Goal: Task Accomplishment & Management: Manage account settings

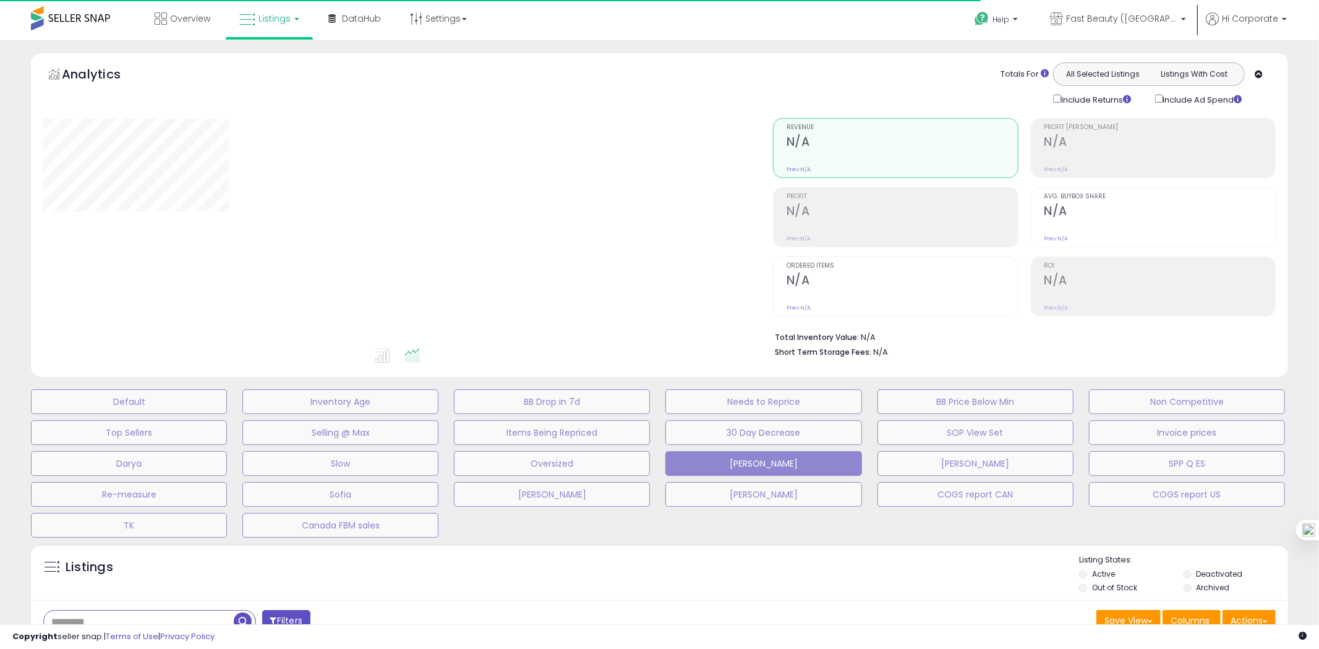
type input "*******"
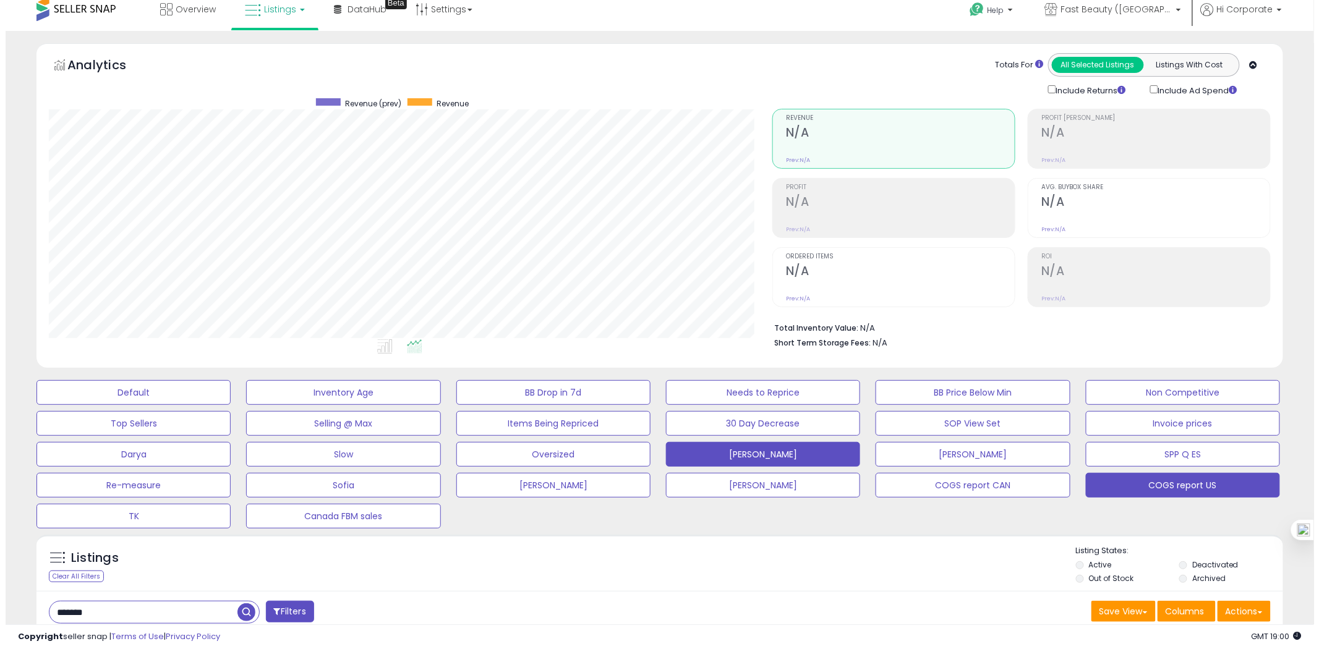
scroll to position [200, 0]
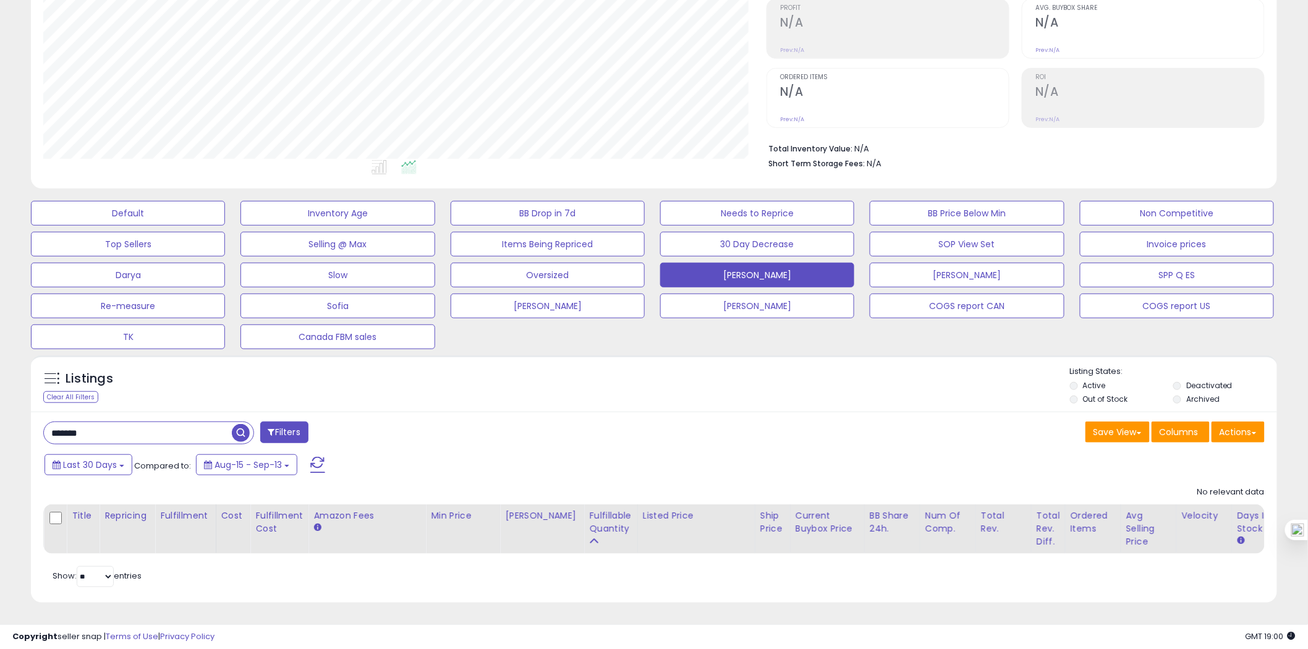
drag, startPoint x: 1220, startPoint y: 374, endPoint x: 1209, endPoint y: 387, distance: 17.1
click at [1219, 380] on label "Deactivated" at bounding box center [1209, 385] width 46 height 11
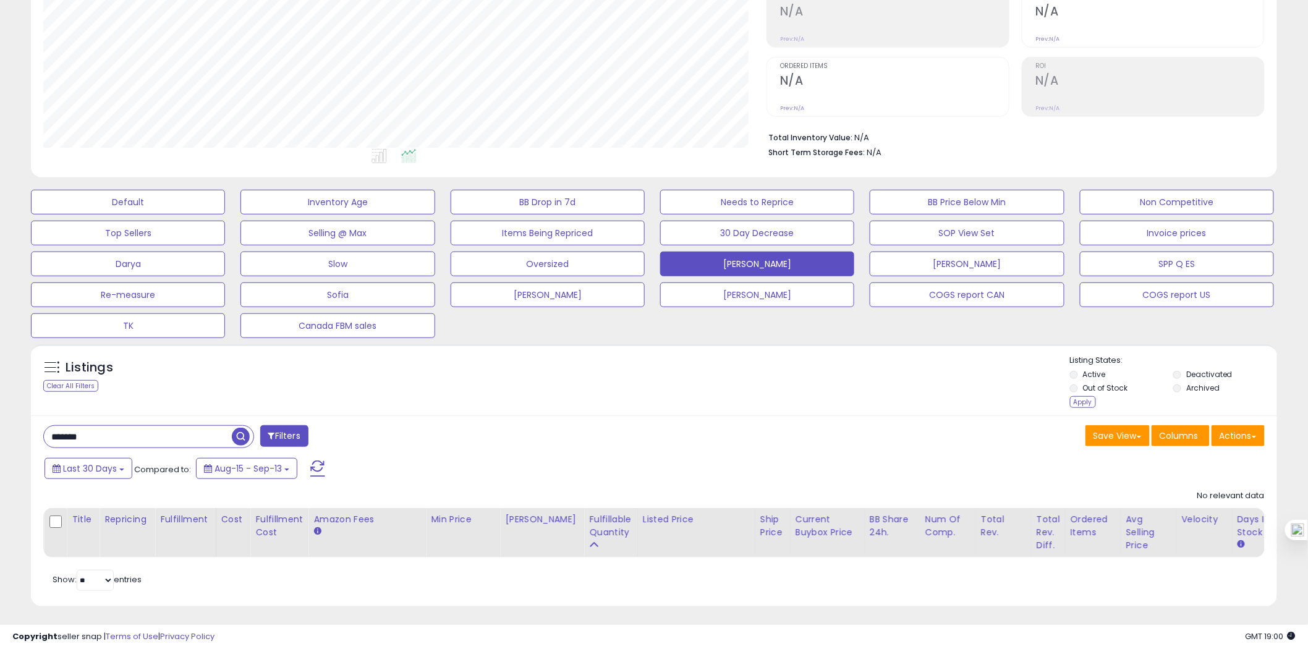
click at [1208, 388] on label "Archived" at bounding box center [1202, 388] width 33 height 11
click at [1086, 404] on div "Apply" at bounding box center [1083, 402] width 26 height 12
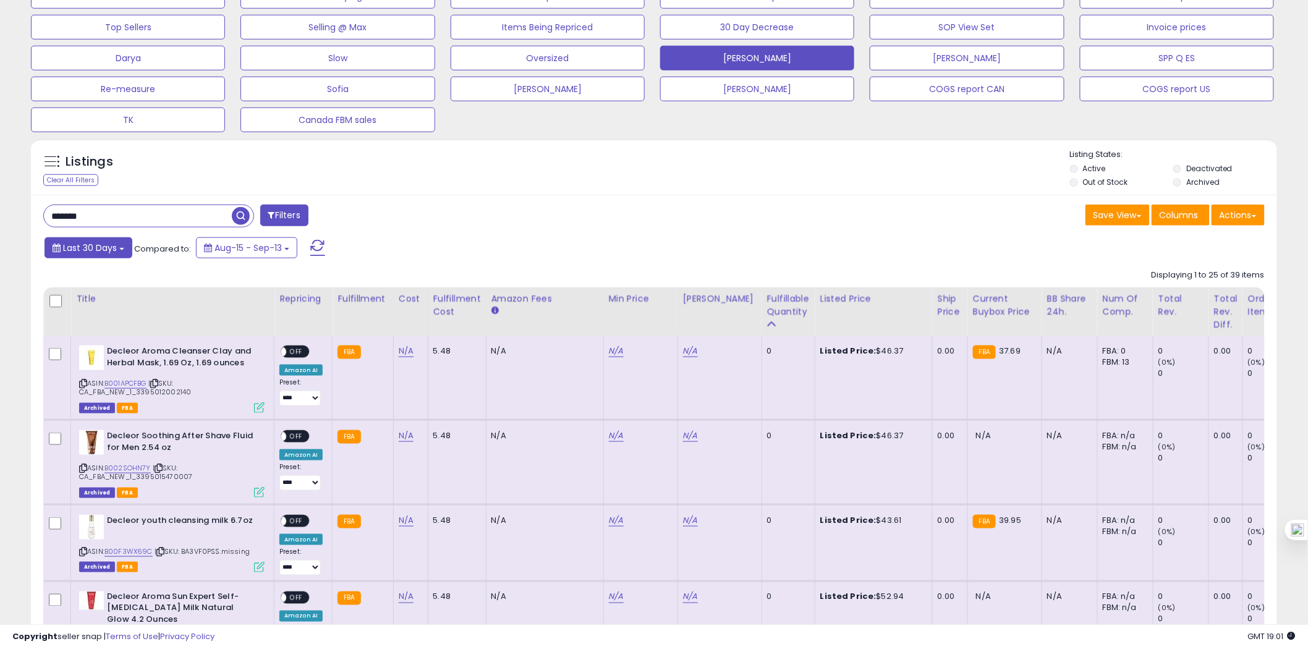
scroll to position [253, 723]
drag, startPoint x: 46, startPoint y: 211, endPoint x: 12, endPoint y: 210, distance: 34.0
click at [357, 219] on span "button" at bounding box center [361, 216] width 18 height 18
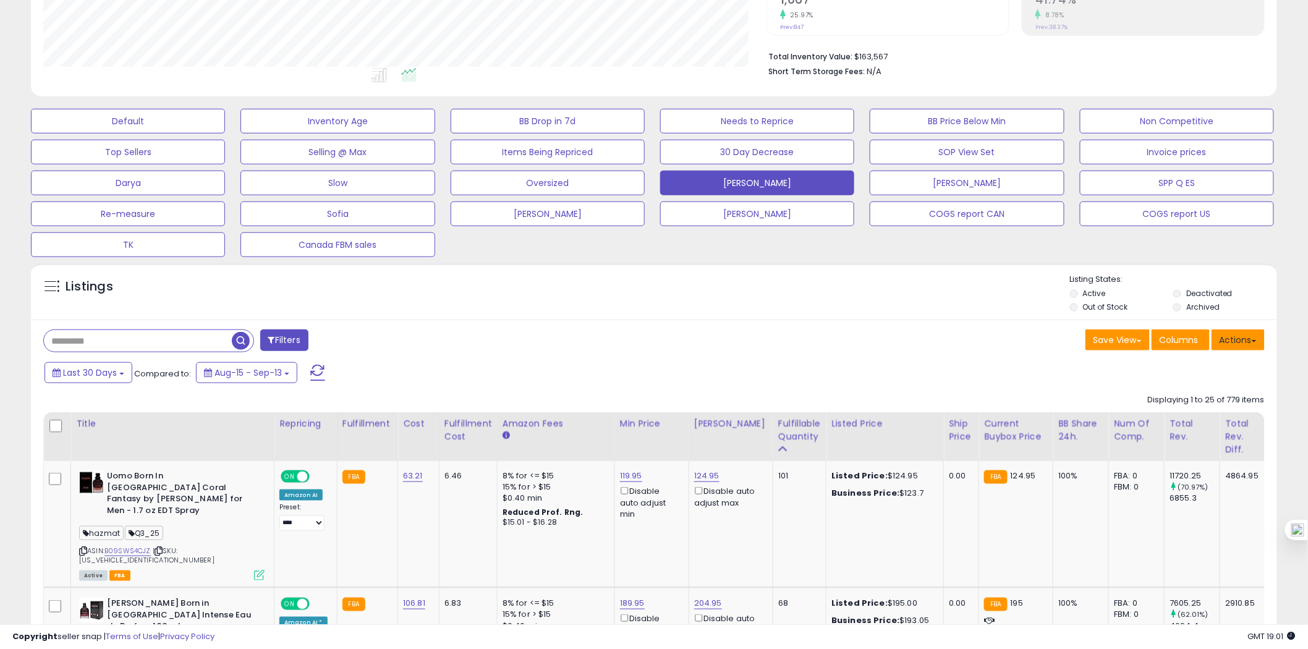
click at [1229, 341] on button "Actions" at bounding box center [1238, 339] width 53 height 21
click at [1197, 413] on link "Export All Columns" at bounding box center [1187, 418] width 135 height 19
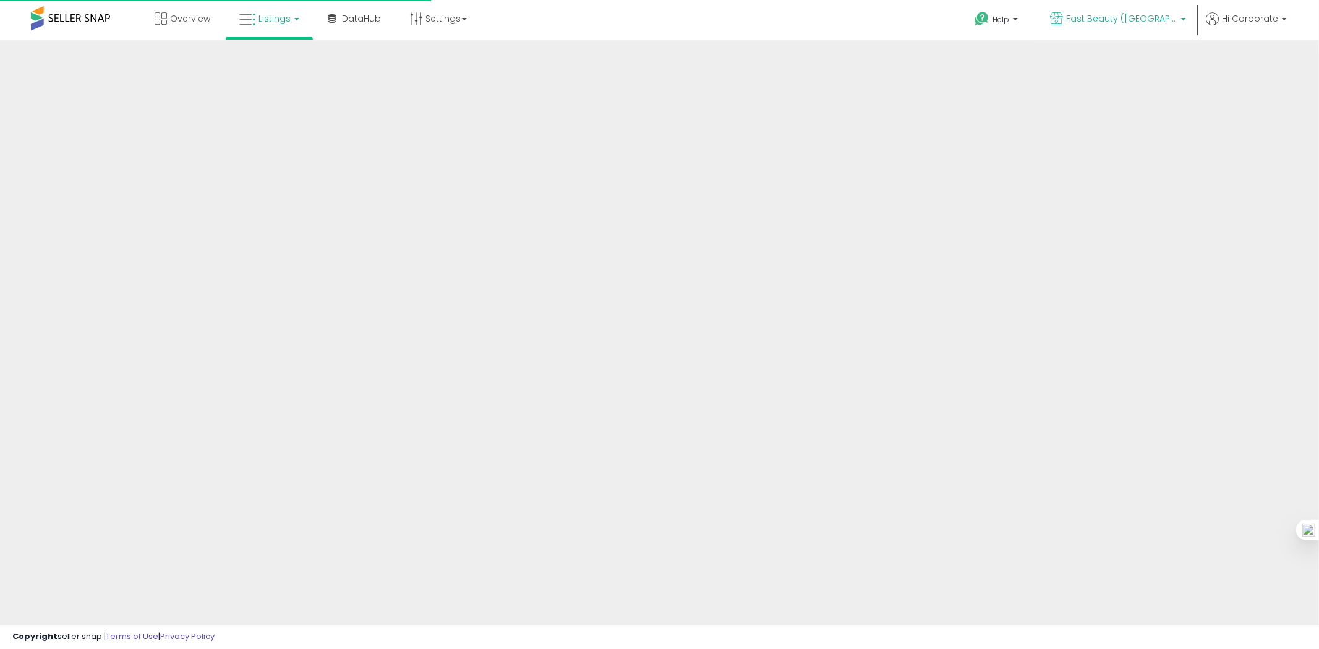
click at [1154, 25] on p "Fast Beauty ([GEOGRAPHIC_DATA])" at bounding box center [1118, 19] width 136 height 15
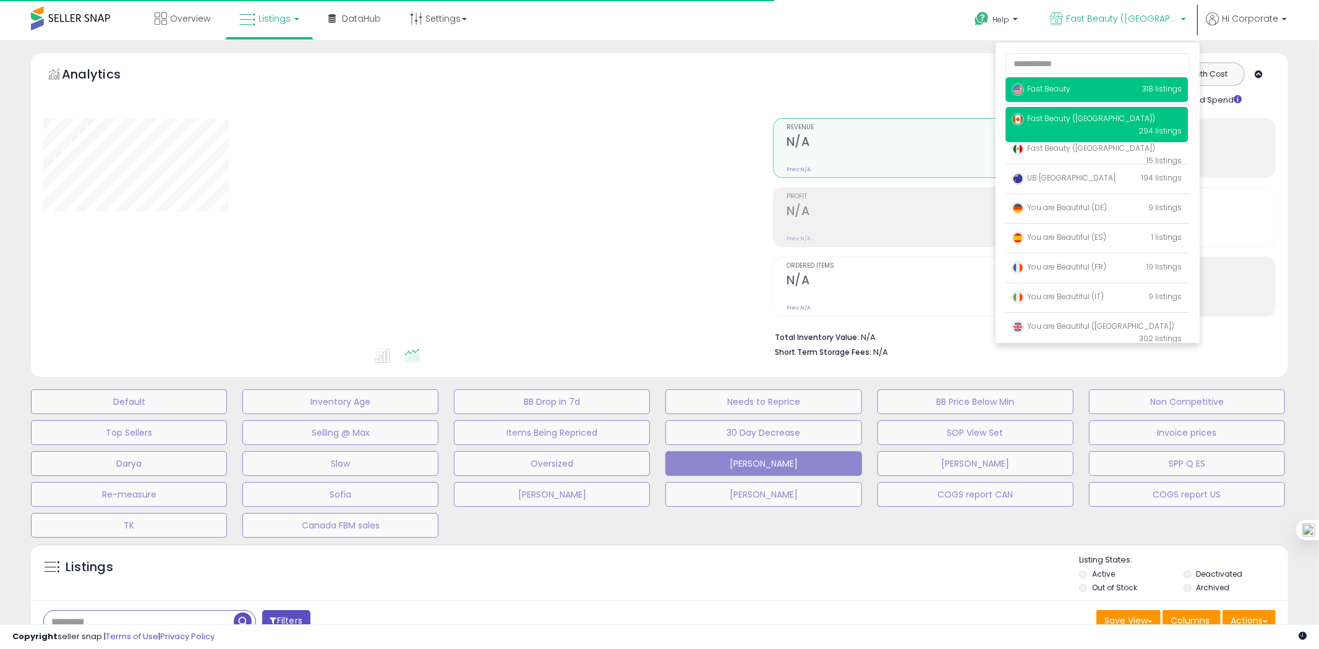
click at [1093, 97] on p "Fast Beauty 318 listings" at bounding box center [1096, 89] width 182 height 25
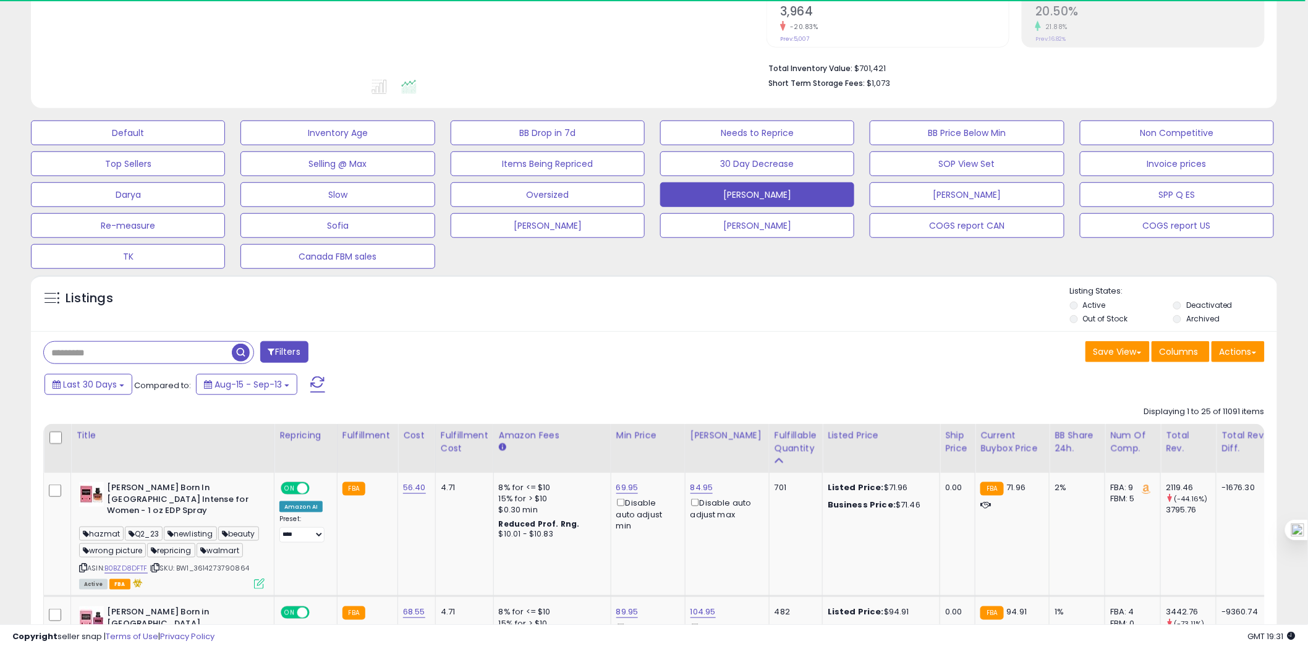
scroll to position [274, 0]
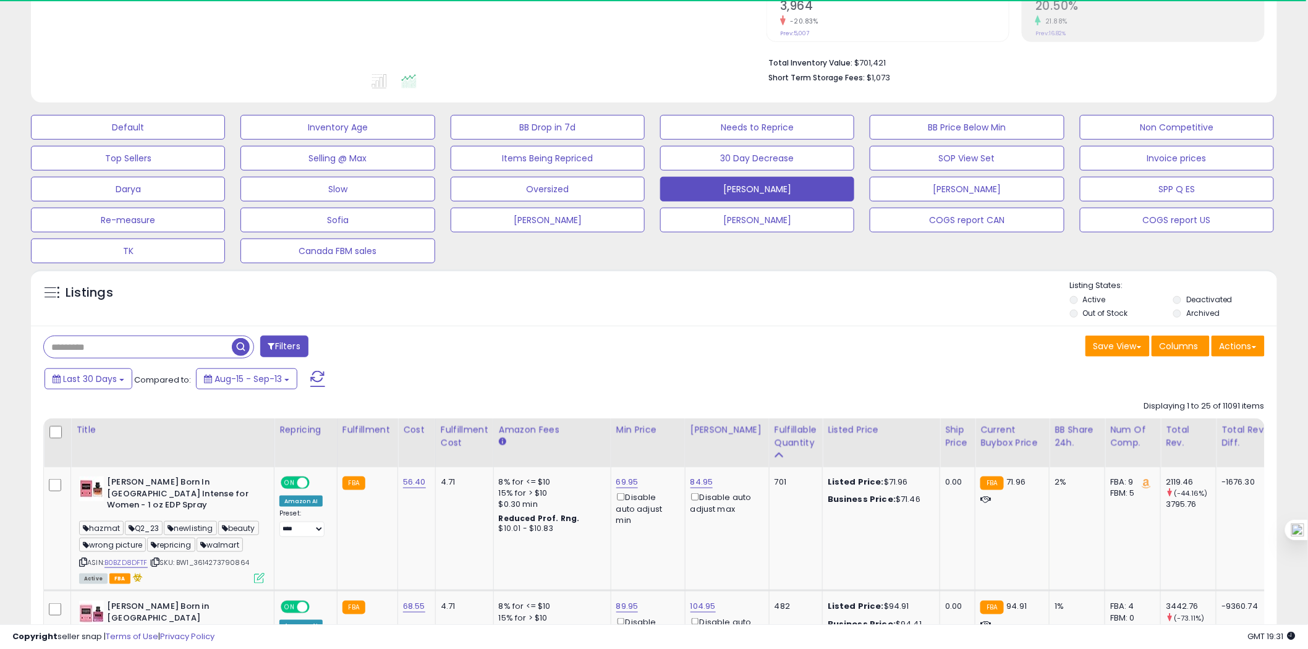
click at [116, 347] on input "text" at bounding box center [138, 347] width 188 height 22
paste input "**********"
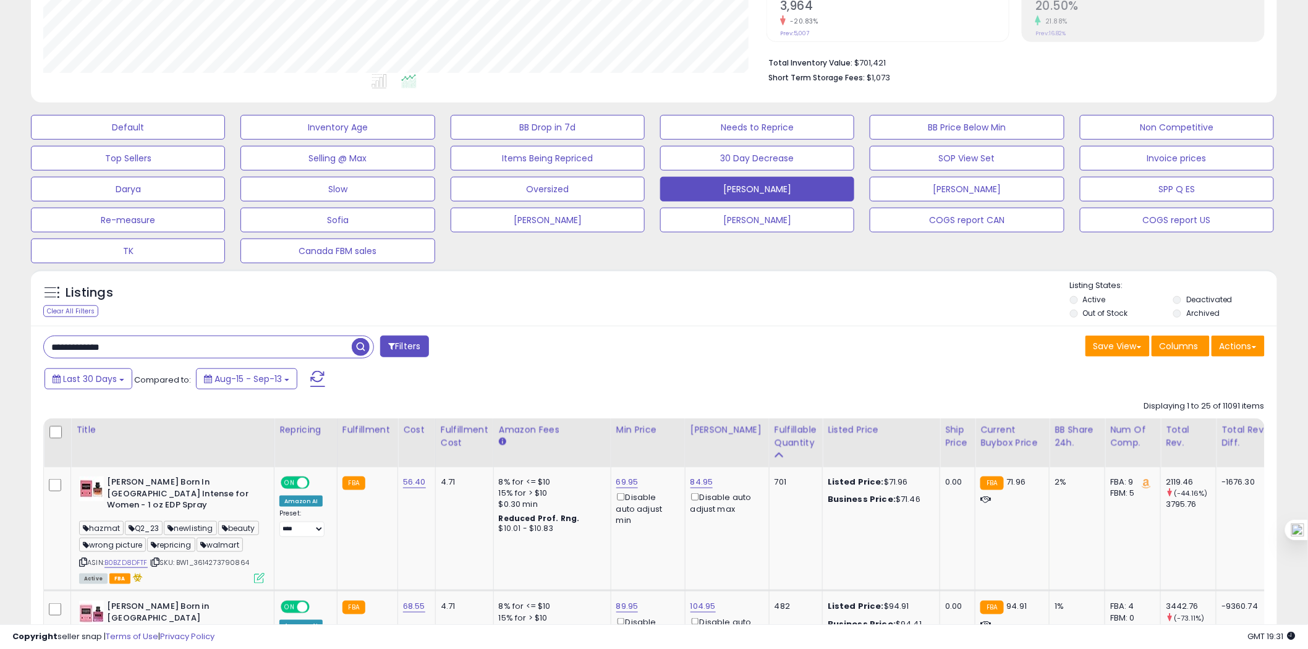
scroll to position [253, 723]
click at [360, 349] on span "button" at bounding box center [361, 347] width 18 height 18
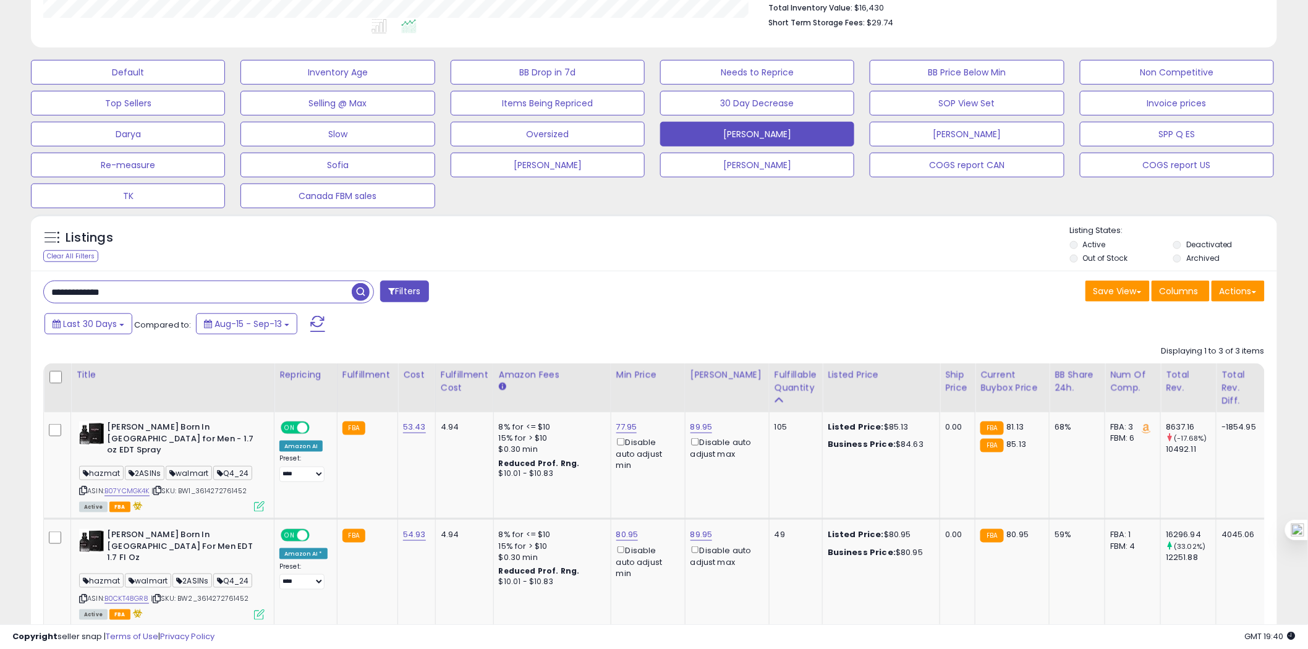
scroll to position [261, 0]
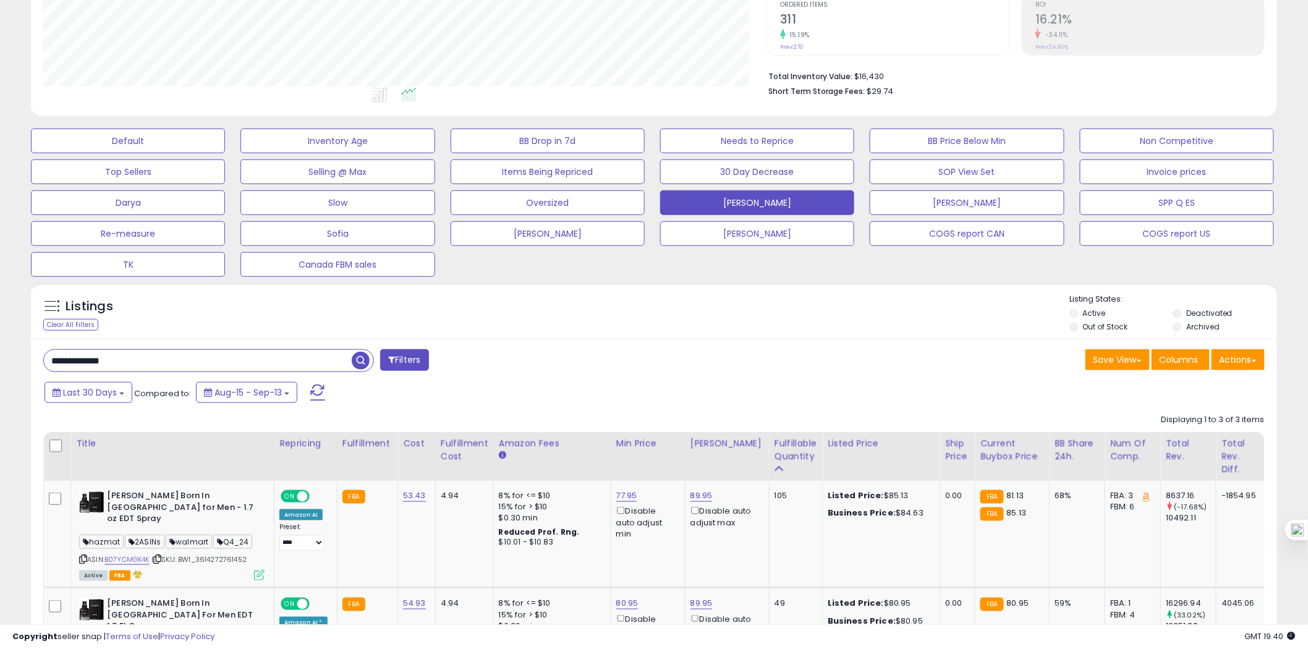
click at [100, 362] on input "**********" at bounding box center [198, 361] width 308 height 22
paste input "text"
click at [360, 368] on span "button" at bounding box center [361, 361] width 18 height 18
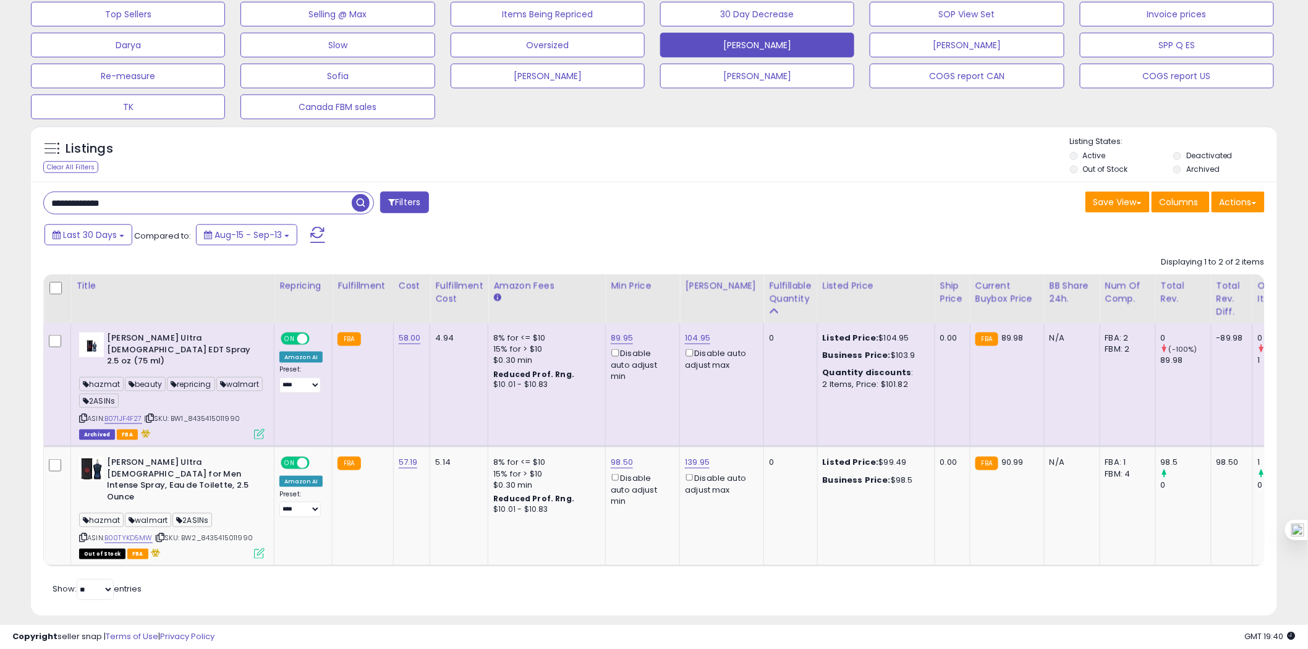
scroll to position [253, 723]
drag, startPoint x: 138, startPoint y: 197, endPoint x: -70, endPoint y: 197, distance: 208.3
paste input "text"
type input "**********"
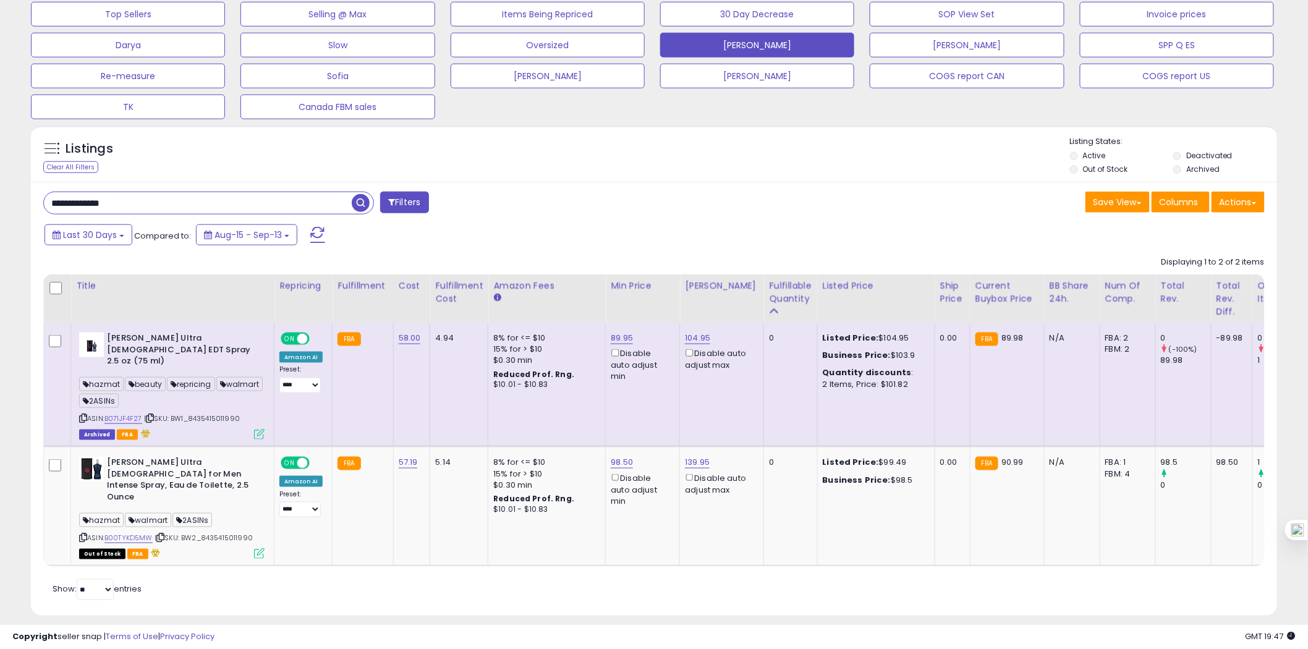
click at [359, 202] on span "button" at bounding box center [361, 203] width 18 height 18
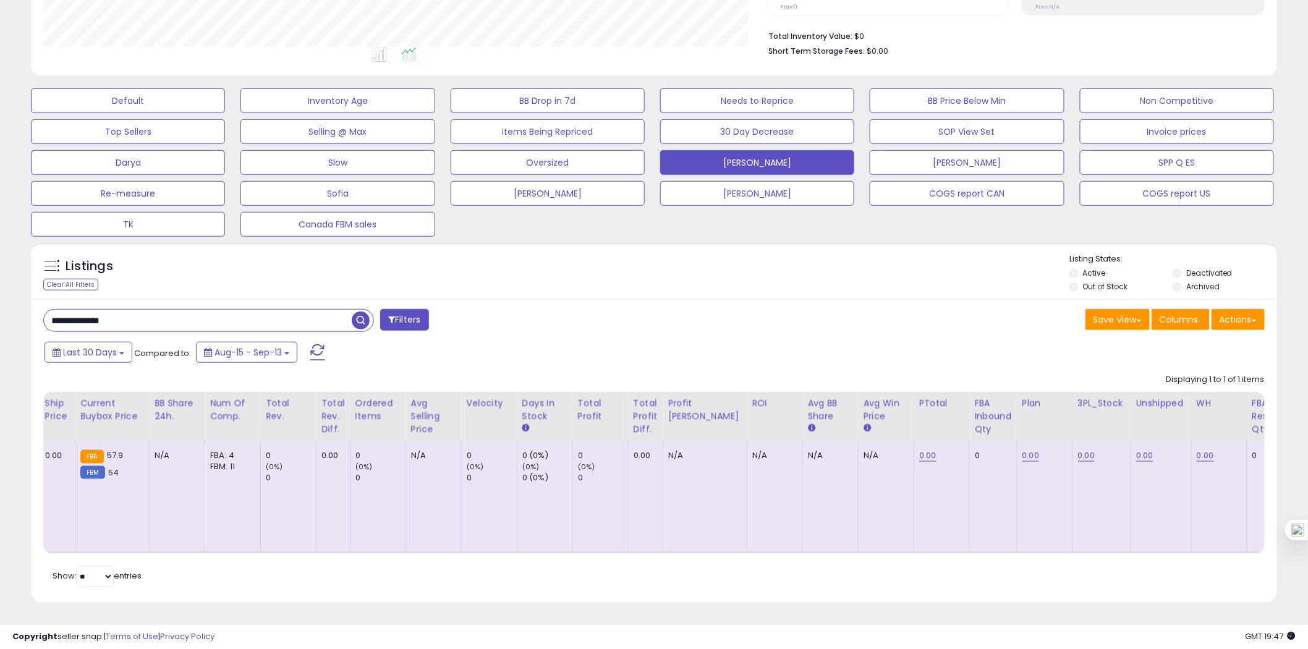
scroll to position [0, 0]
